Goal: Leave review/rating: Leave review/rating

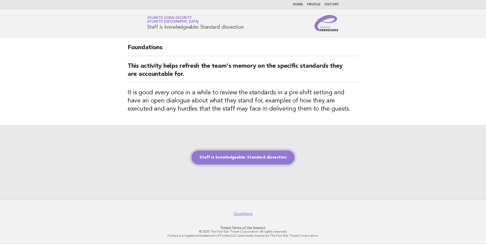
click at [258, 163] on link "Staff is knowledgeable: Standard dissection" at bounding box center [242, 158] width 103 height 14
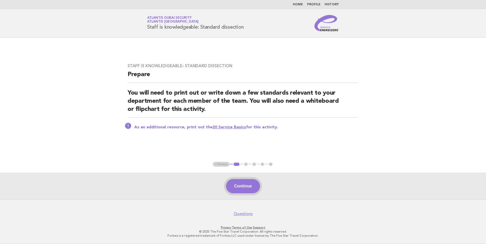
click at [241, 191] on button "Continue" at bounding box center [243, 186] width 34 height 14
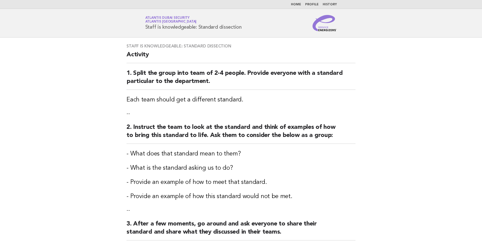
scroll to position [152, 0]
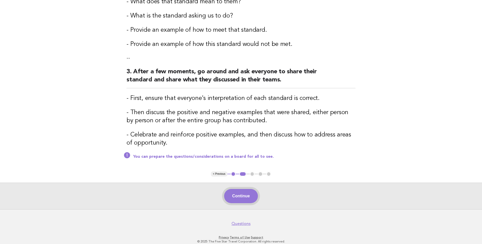
click at [239, 196] on button "Continue" at bounding box center [241, 196] width 34 height 14
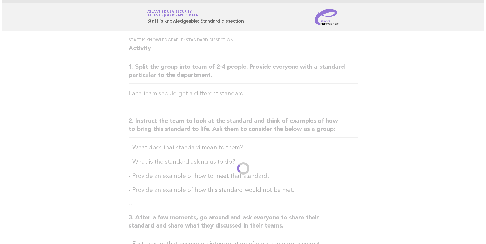
scroll to position [0, 0]
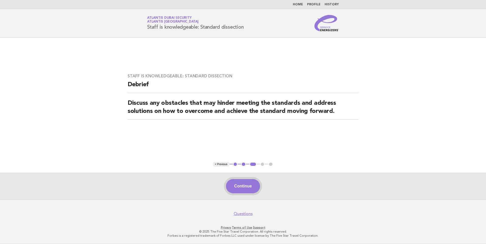
click at [240, 185] on button "Continue" at bounding box center [243, 186] width 34 height 14
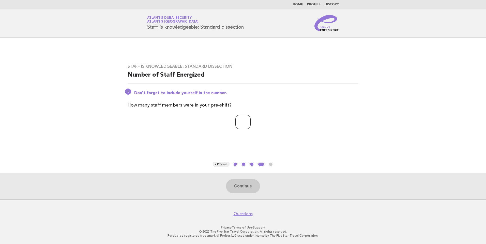
click at [251, 120] on input "*" at bounding box center [242, 122] width 15 height 14
type input "*"
click at [251, 121] on input "*" at bounding box center [242, 122] width 15 height 14
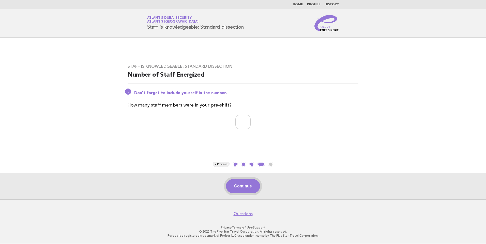
click at [241, 186] on button "Continue" at bounding box center [243, 186] width 34 height 14
